Goal: Transaction & Acquisition: Purchase product/service

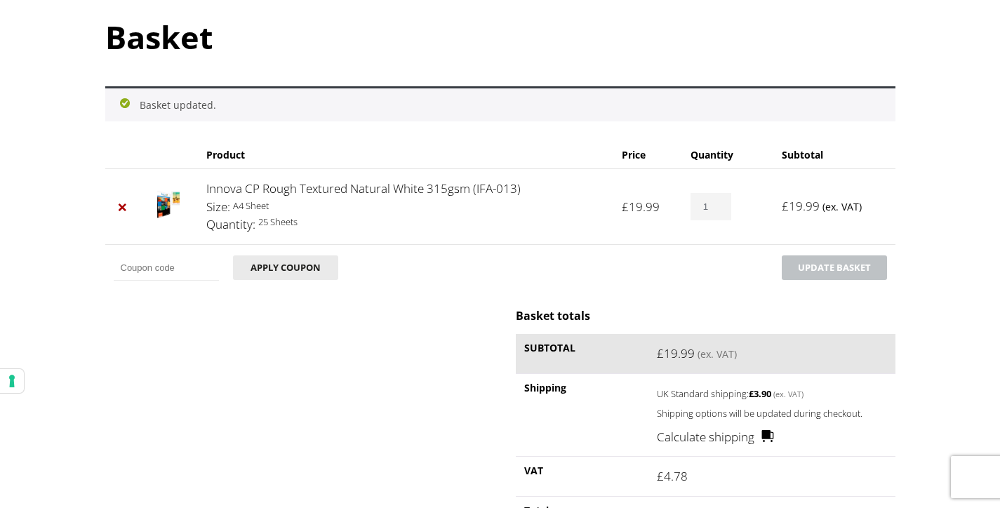
scroll to position [152, 0]
click at [984, 136] on body "NEXT DAY DELIVERY * Exceptions Apply About Contact Customer Support Register LO…" at bounding box center [500, 102] width 1000 height 508
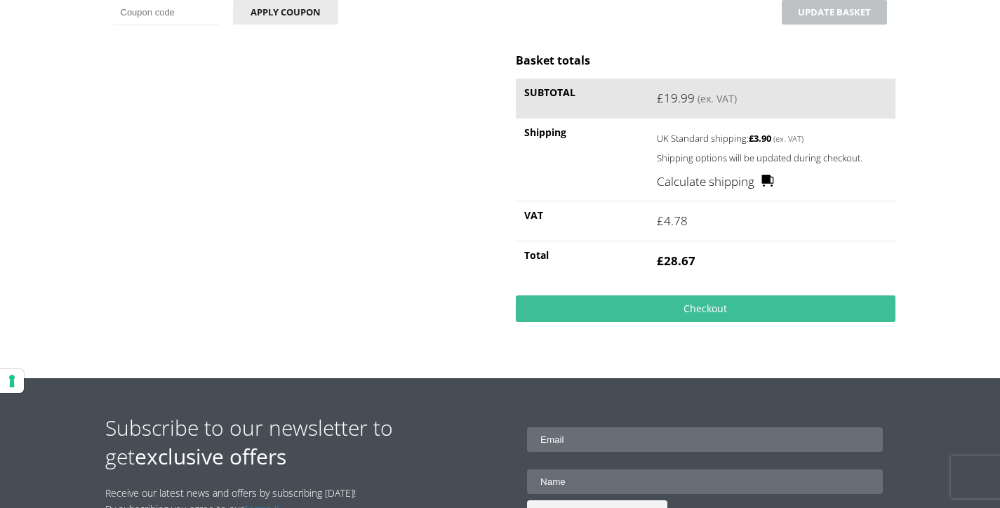
scroll to position [407, 0]
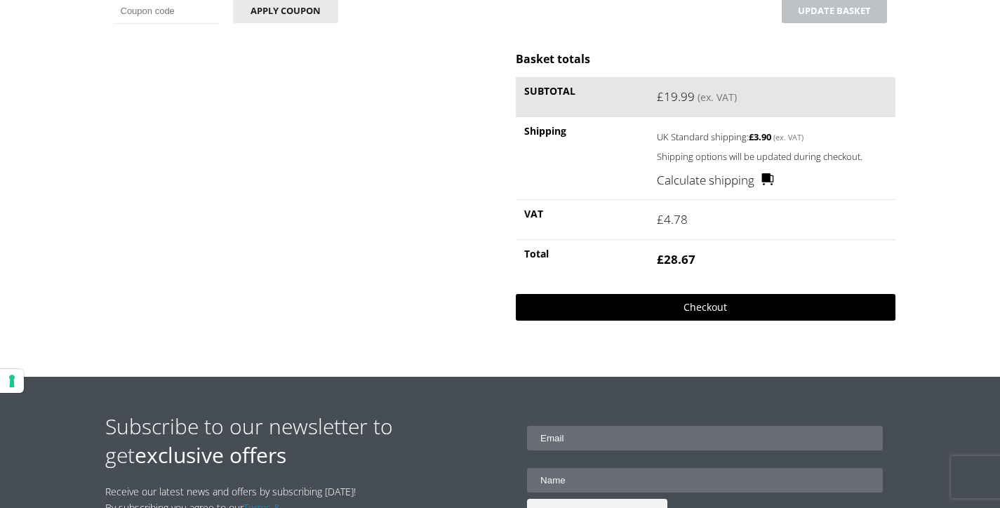
click at [707, 307] on link "Checkout" at bounding box center [705, 307] width 379 height 27
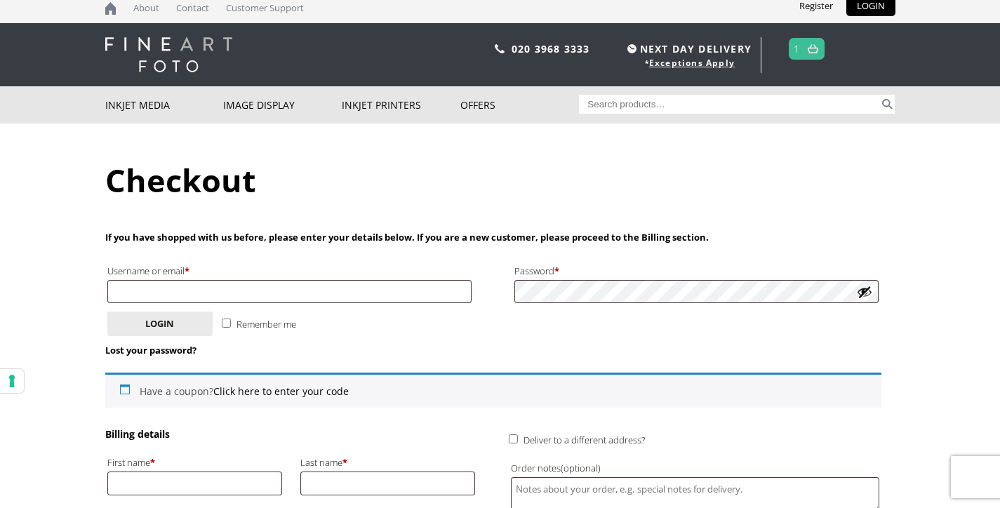
scroll to position [19, 0]
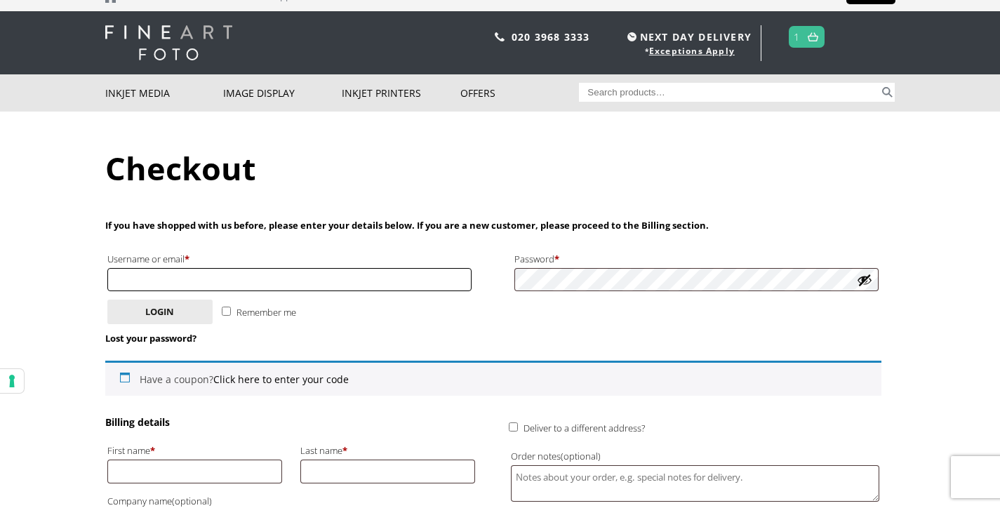
type input "[PERSON_NAME][EMAIL_ADDRESS][DOMAIN_NAME]"
click at [227, 313] on input "Remember me" at bounding box center [226, 311] width 9 height 9
checkbox input "true"
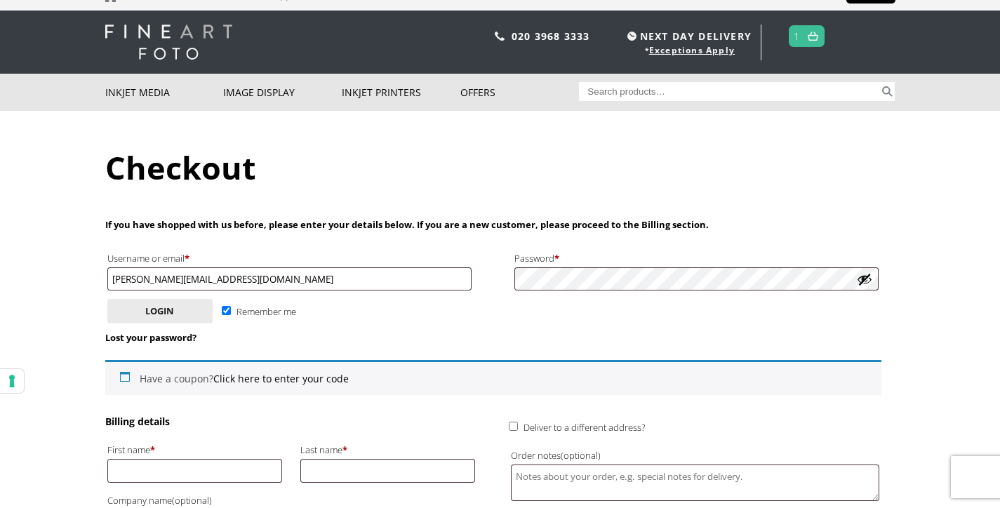
scroll to position [0, 0]
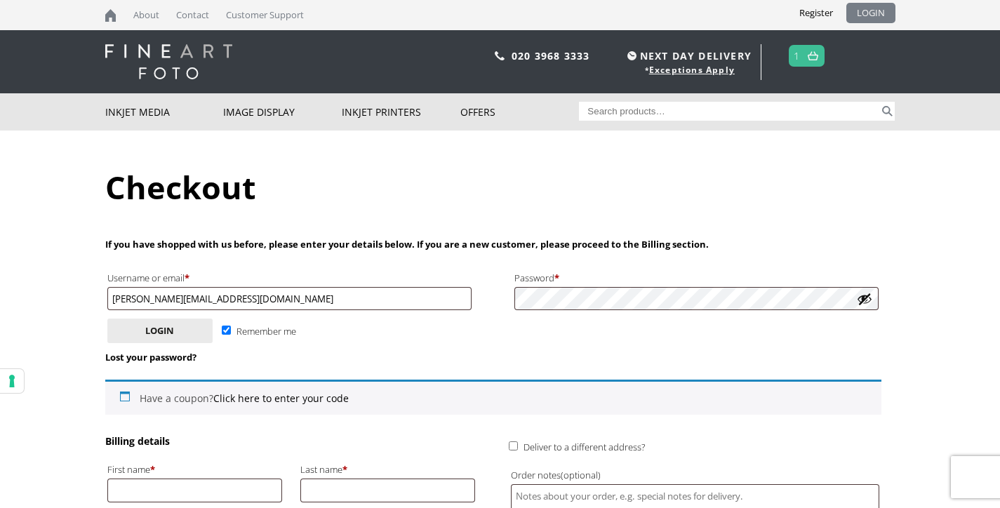
click at [865, 9] on link "LOGIN" at bounding box center [870, 13] width 49 height 20
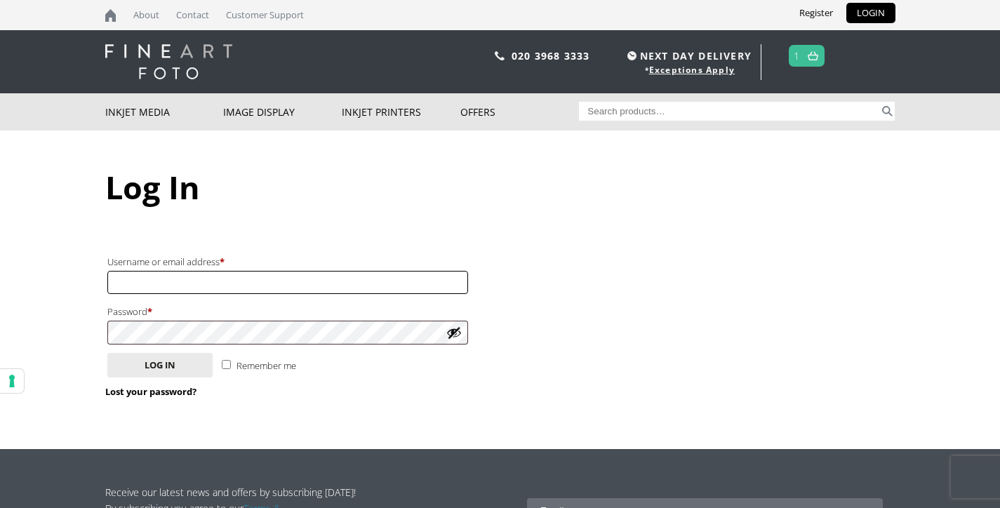
type input "[PERSON_NAME][EMAIL_ADDRESS][DOMAIN_NAME]"
click at [225, 364] on input "Remember me" at bounding box center [226, 364] width 9 height 9
checkbox input "true"
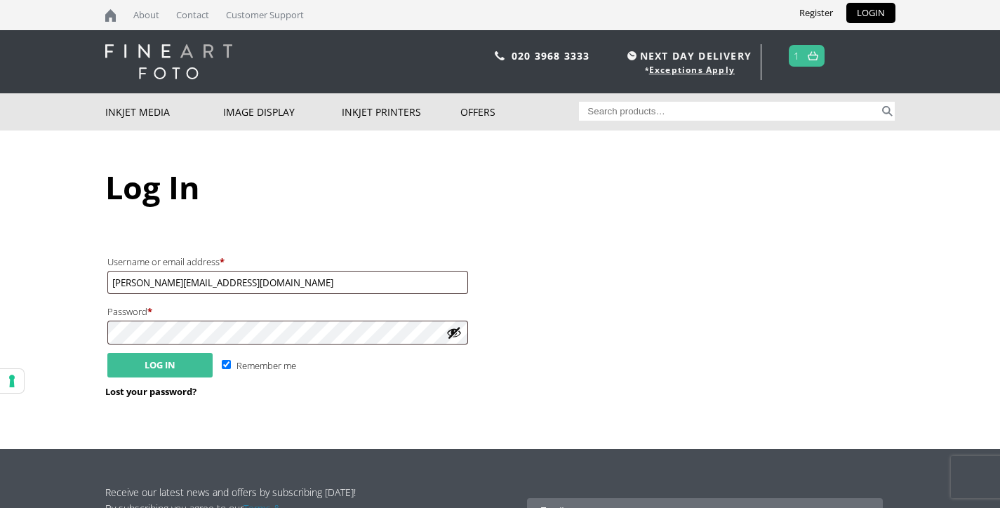
click at [163, 364] on button "Log in" at bounding box center [159, 365] width 105 height 25
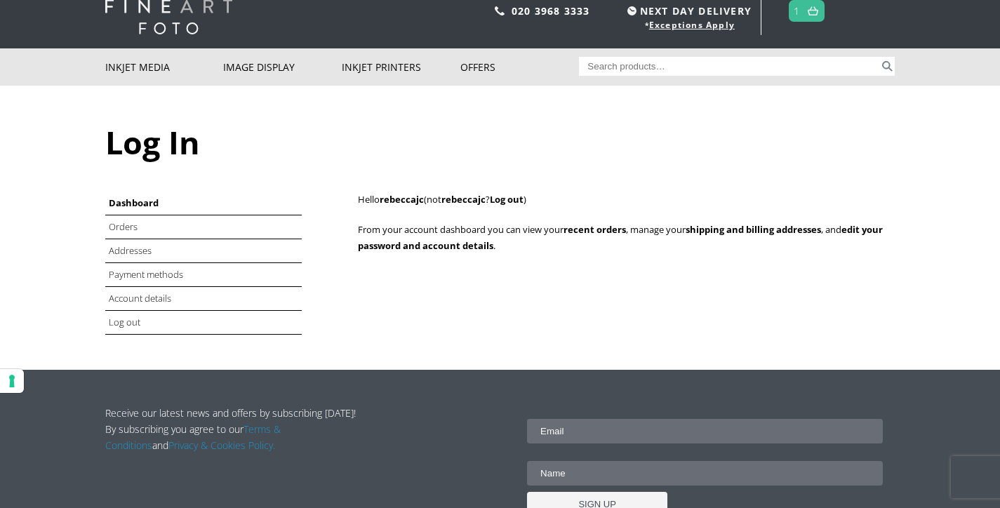
scroll to position [45, 0]
click at [133, 227] on link "Orders" at bounding box center [124, 226] width 31 height 13
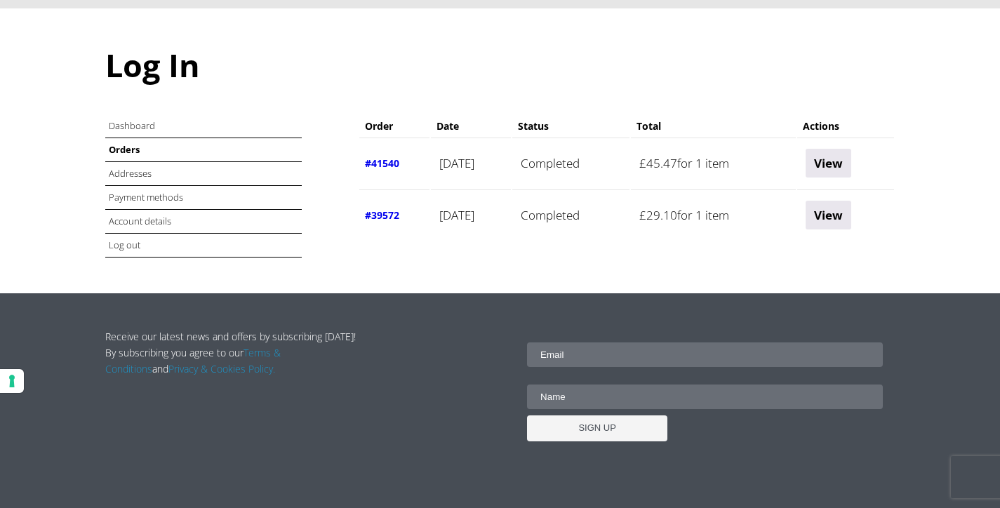
scroll to position [125, 0]
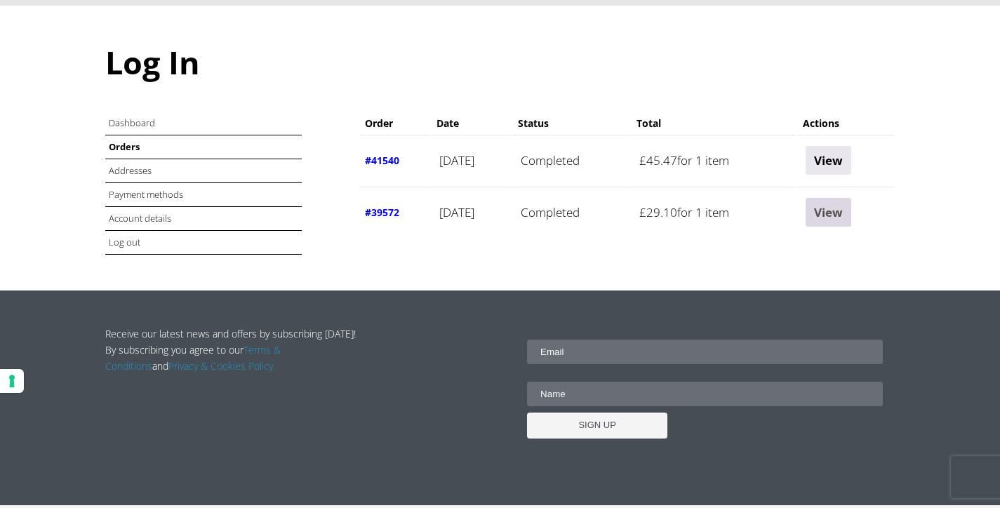
click at [838, 207] on link "View" at bounding box center [829, 212] width 46 height 29
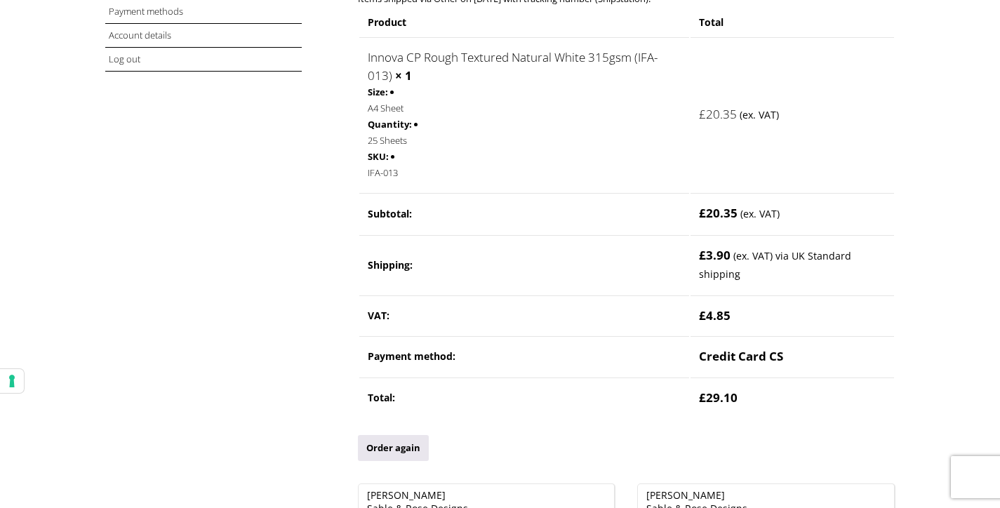
scroll to position [388, 0]
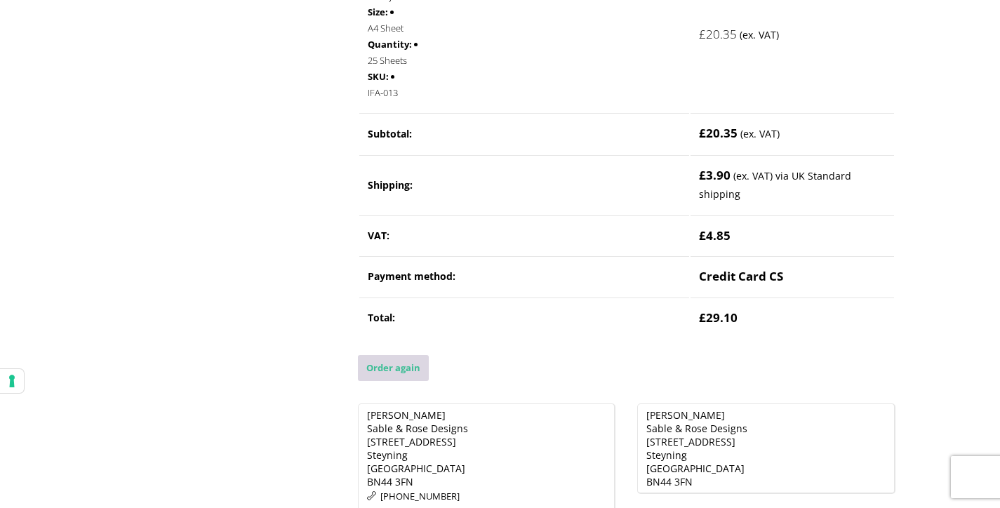
click at [404, 367] on link "Order again" at bounding box center [393, 368] width 71 height 26
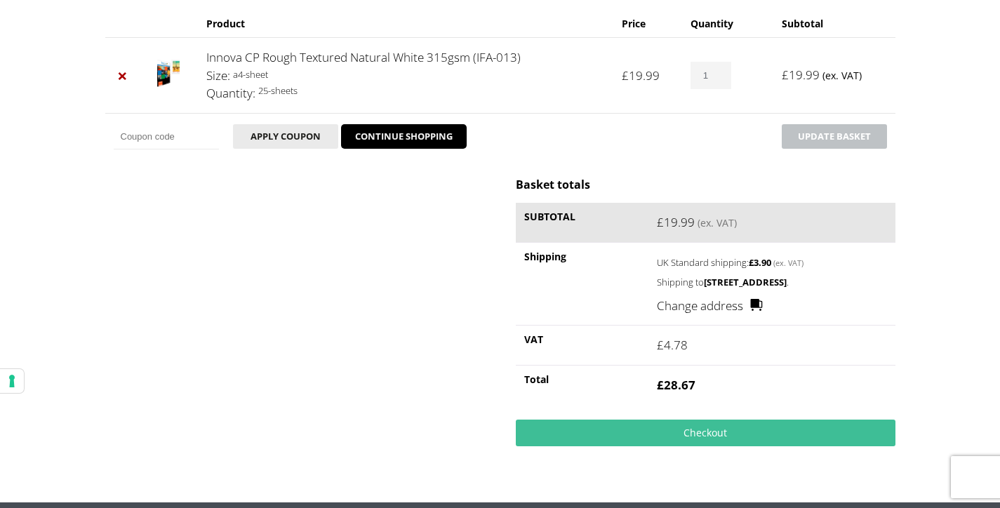
scroll to position [535, 0]
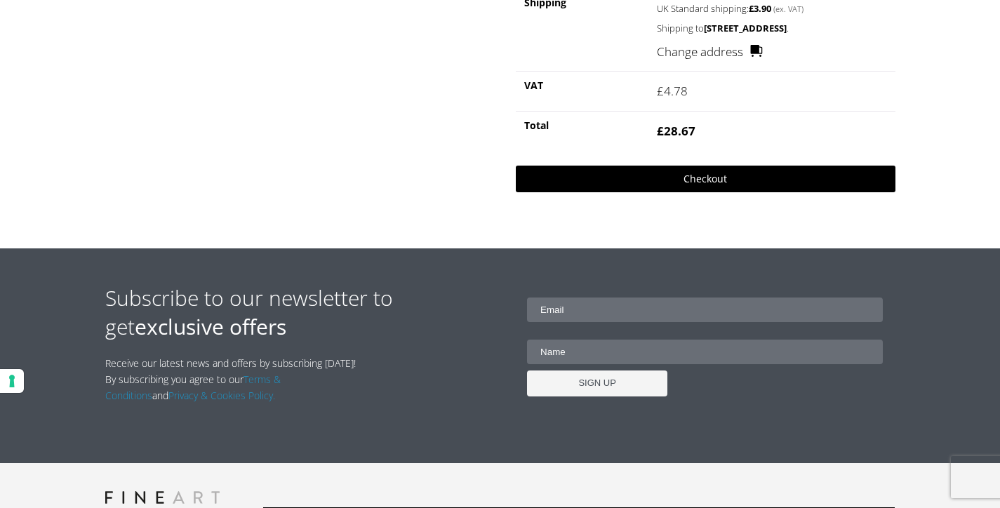
click at [689, 189] on link "Checkout" at bounding box center [705, 179] width 379 height 27
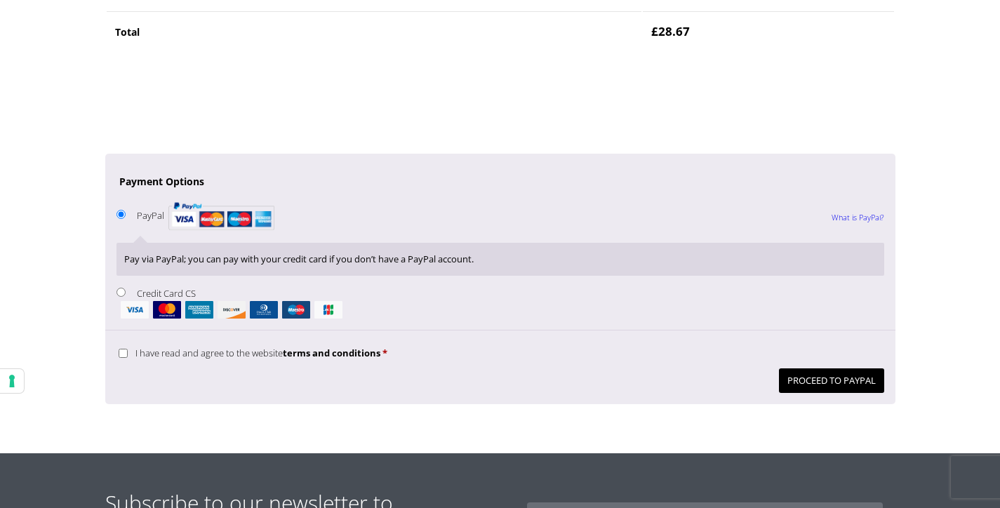
scroll to position [1052, 0]
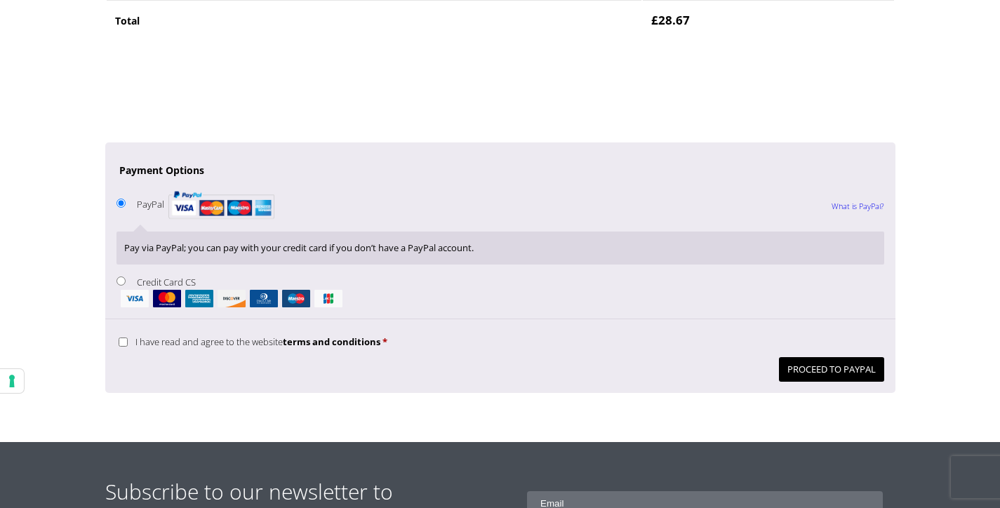
click at [120, 280] on input "Credit Card CS" at bounding box center [120, 280] width 9 height 9
radio input "true"
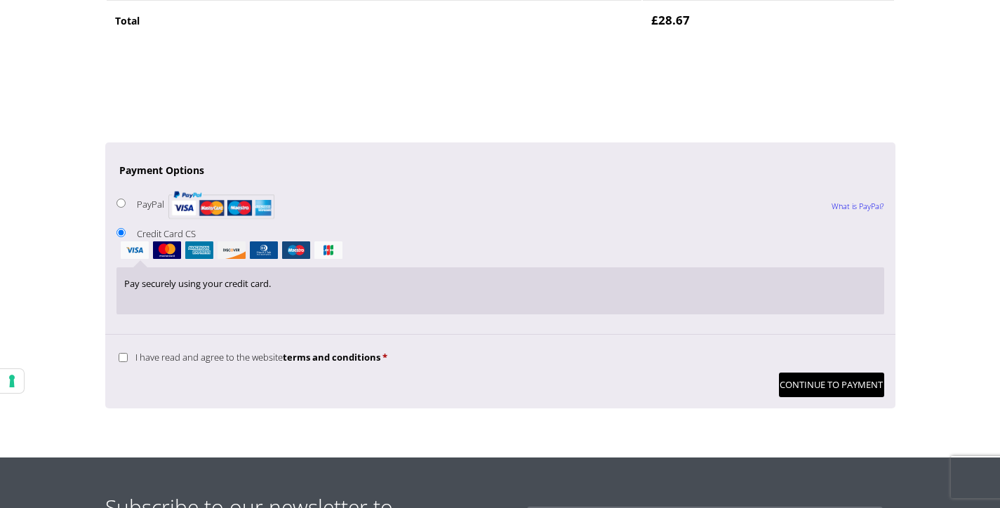
click at [121, 360] on input "I have read and agree to the website terms and conditions *" at bounding box center [123, 357] width 9 height 9
checkbox input "true"
click at [799, 382] on button "Continue to Payment" at bounding box center [831, 385] width 105 height 25
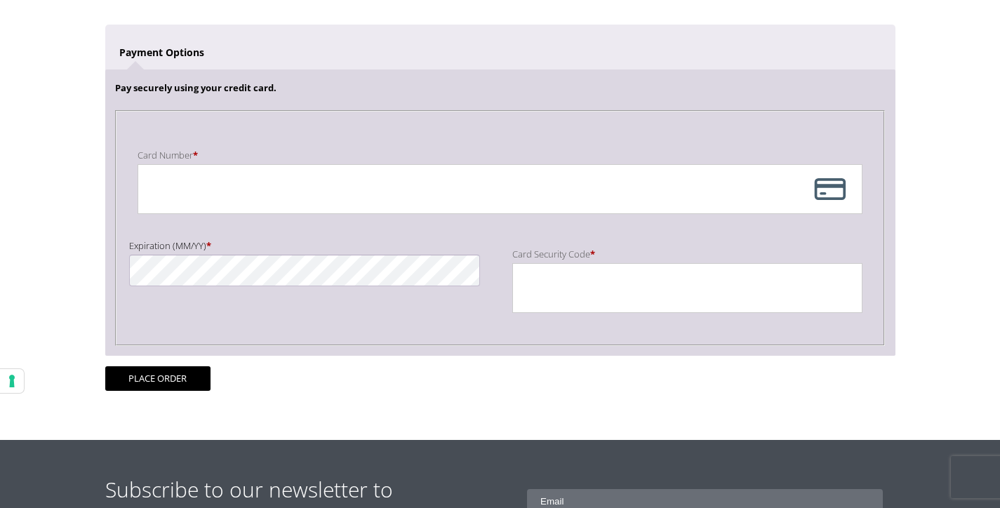
scroll to position [274, 0]
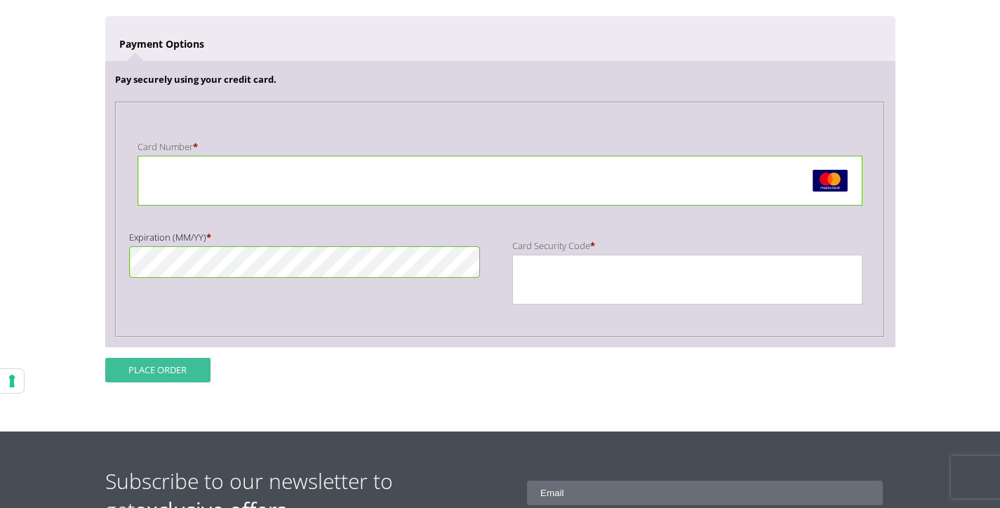
click at [171, 368] on button "Place order" at bounding box center [157, 370] width 105 height 25
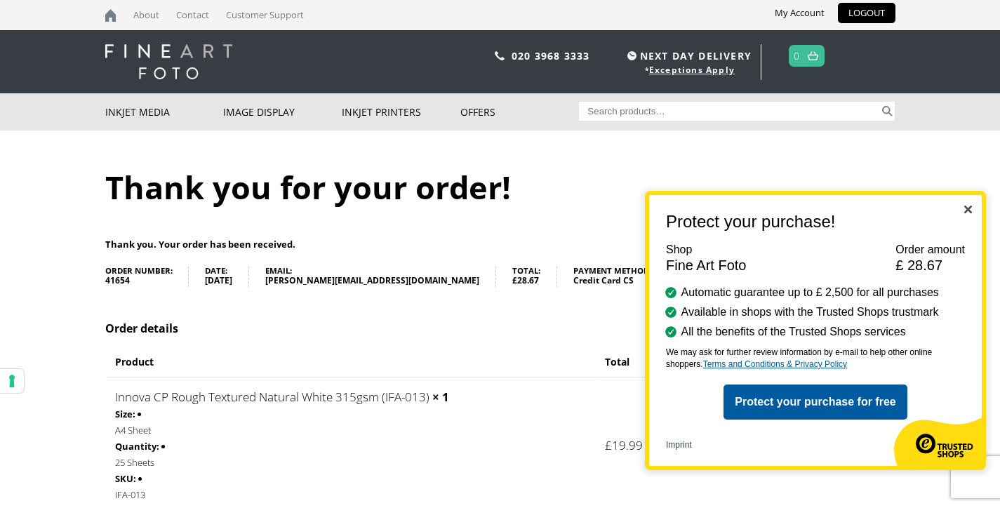
click at [968, 207] on img "Close" at bounding box center [968, 210] width 8 height 8
